Goal: Information Seeking & Learning: Learn about a topic

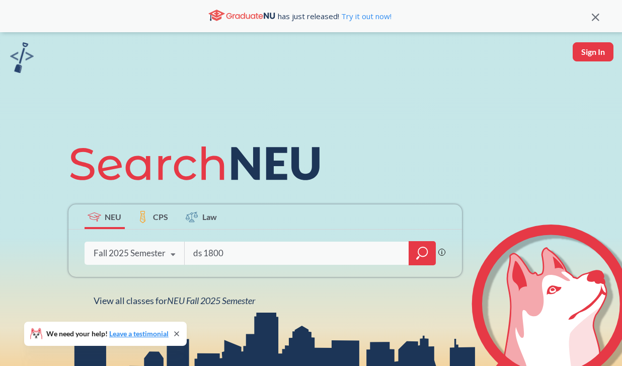
type input "ds 1800"
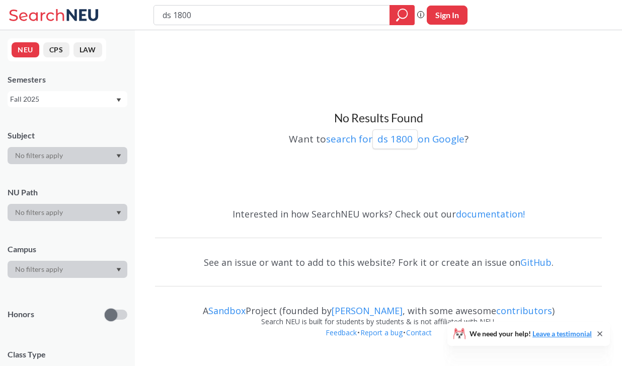
click at [176, 14] on input "ds 1800" at bounding box center [272, 15] width 221 height 17
type input "DS1800"
click at [183, 92] on div "No Results Found Want to search for DS1800 on Google ?" at bounding box center [378, 117] width 447 height 164
click at [87, 97] on div "Fall 2025" at bounding box center [62, 99] width 105 height 11
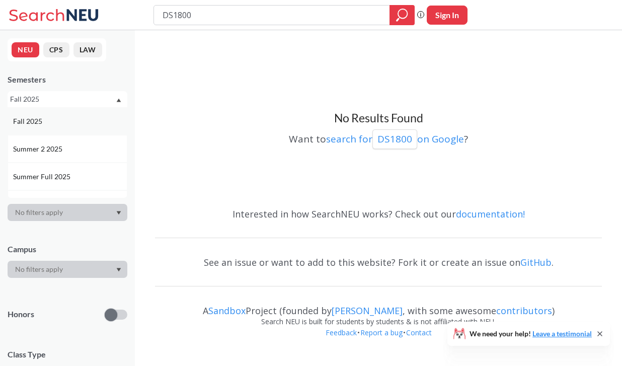
click at [79, 119] on div "Fall 2025" at bounding box center [70, 121] width 114 height 11
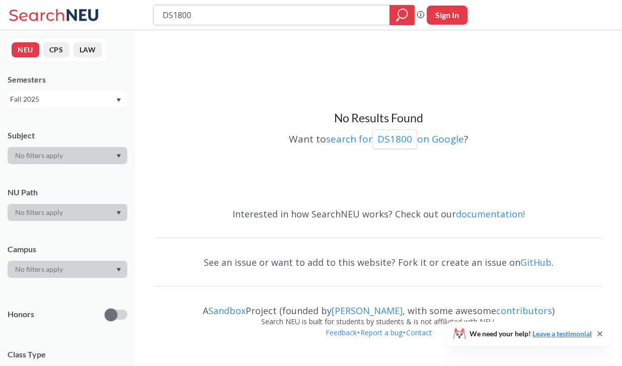
click at [402, 19] on icon "magnifying glass" at bounding box center [402, 15] width 12 height 14
click at [404, 15] on icon "magnifying glass" at bounding box center [402, 15] width 12 height 14
click at [38, 18] on icon at bounding box center [56, 15] width 94 height 20
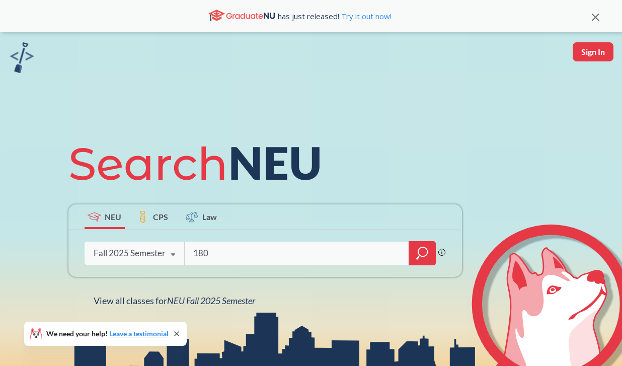
type input "1800"
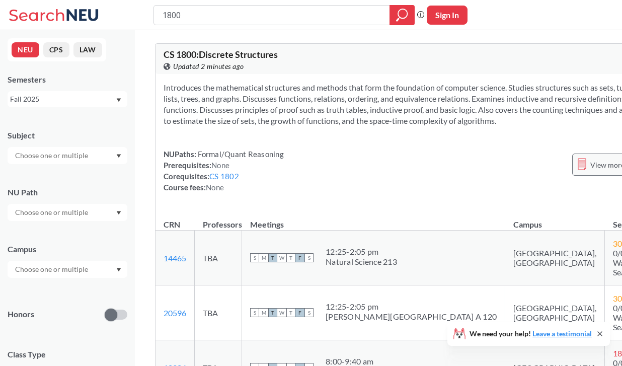
click at [572, 176] on div "View more info for this class" at bounding box center [628, 165] width 113 height 22
